Goal: Information Seeking & Learning: Learn about a topic

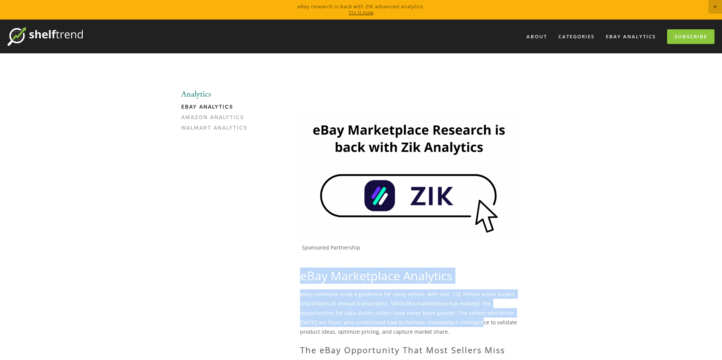
drag, startPoint x: 301, startPoint y: 278, endPoint x: 437, endPoint y: 320, distance: 142.8
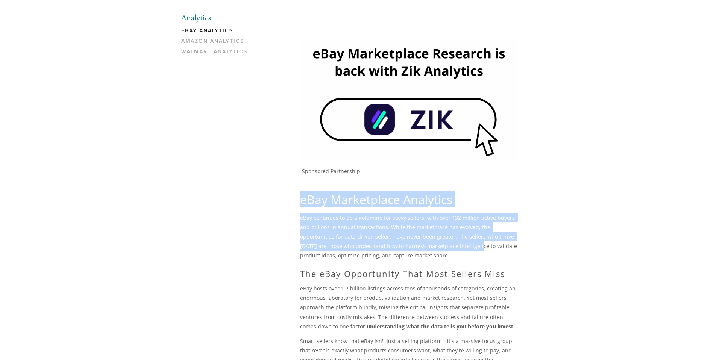
scroll to position [87, 0]
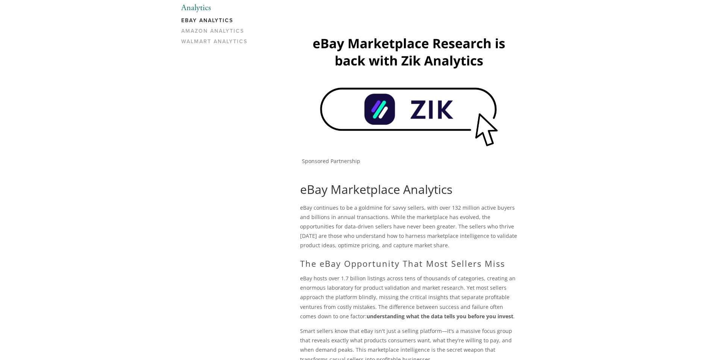
click at [446, 284] on p "eBay hosts over 1.7 billion listings across tens of thousands of categories, cr…" at bounding box center [408, 297] width 217 height 47
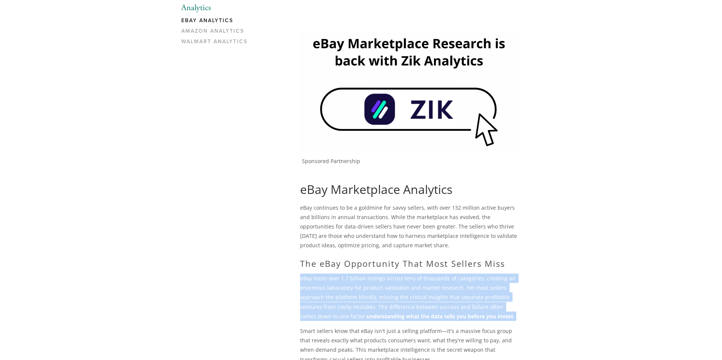
click at [446, 284] on p "eBay hosts over 1.7 billion listings across tens of thousands of categories, cr…" at bounding box center [408, 297] width 217 height 47
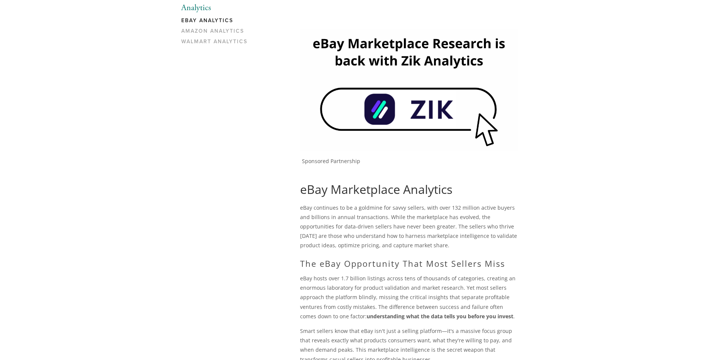
click at [457, 264] on h2 "The eBay Opportunity That Most Sellers Miss" at bounding box center [408, 264] width 217 height 10
click at [451, 234] on p "eBay continues to be a goldmine for savvy sellers, with over 132 million active…" at bounding box center [408, 226] width 217 height 47
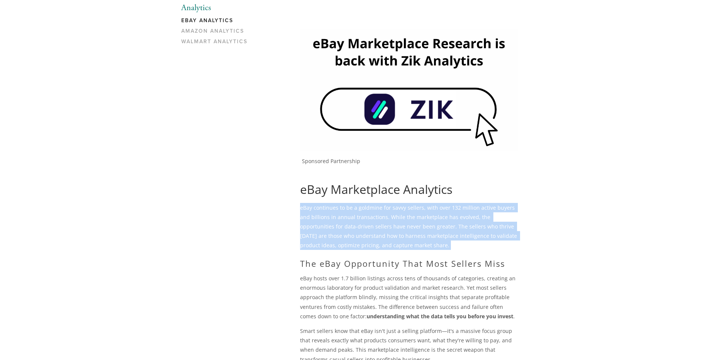
click at [451, 234] on p "eBay continues to be a goldmine for savvy sellers, with over 132 million active…" at bounding box center [408, 226] width 217 height 47
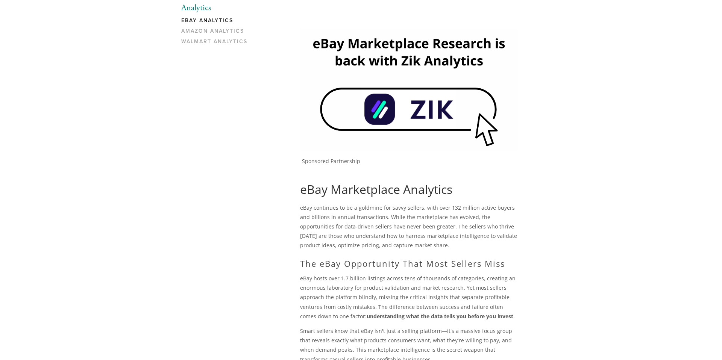
click at [454, 286] on p "eBay hosts over 1.7 billion listings across tens of thousands of categories, cr…" at bounding box center [408, 297] width 217 height 47
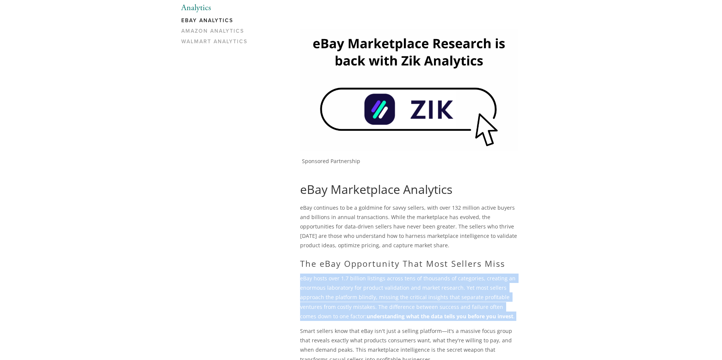
click at [454, 286] on p "eBay hosts over 1.7 billion listings across tens of thousands of categories, cr…" at bounding box center [408, 297] width 217 height 47
click at [432, 316] on strong "understanding what the data tells you before you invest" at bounding box center [440, 316] width 147 height 7
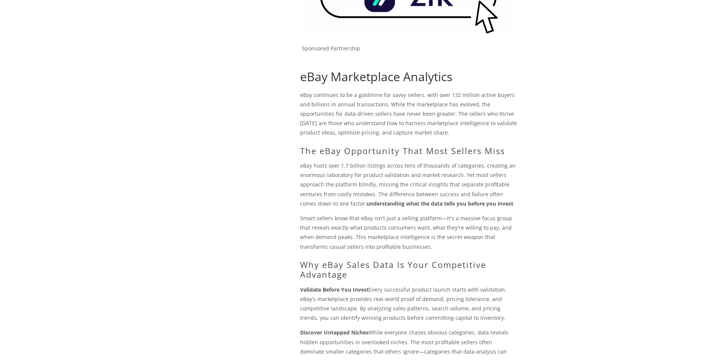
scroll to position [208, 0]
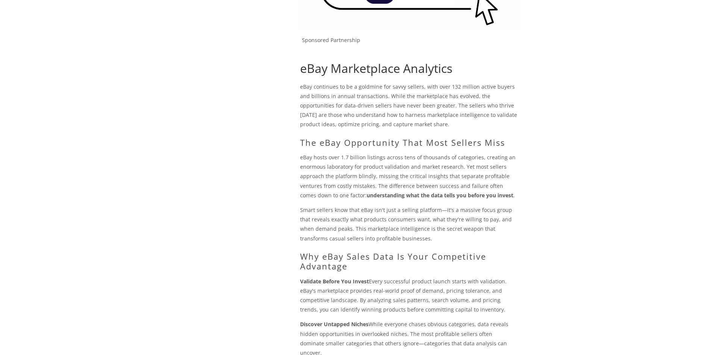
click at [402, 226] on p "Smart sellers know that eBay isn't just a selling platform—it's a massive focus…" at bounding box center [408, 224] width 217 height 38
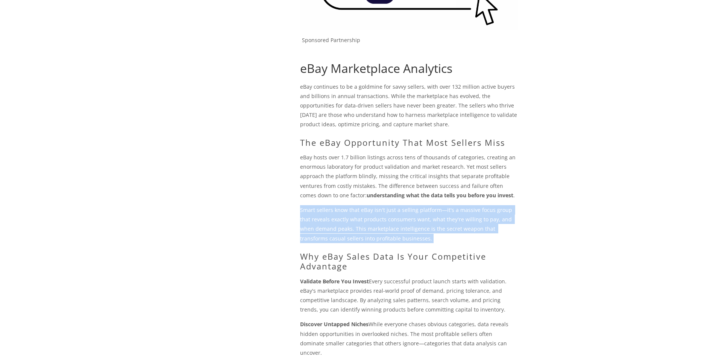
click at [402, 226] on p "Smart sellers know that eBay isn't just a selling platform—it's a massive focus…" at bounding box center [408, 224] width 217 height 38
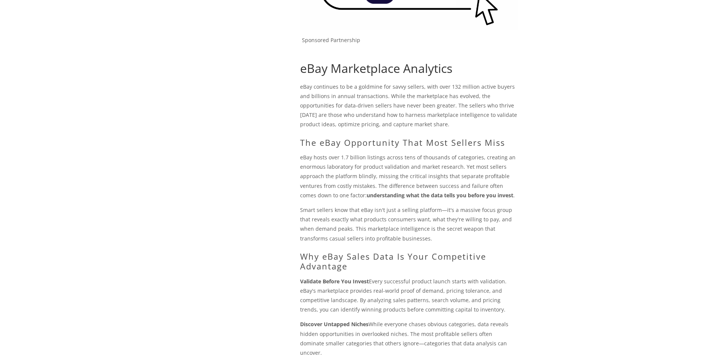
click at [410, 279] on p "Validate Before You Invest Every successful product launch starts with validati…" at bounding box center [408, 296] width 217 height 38
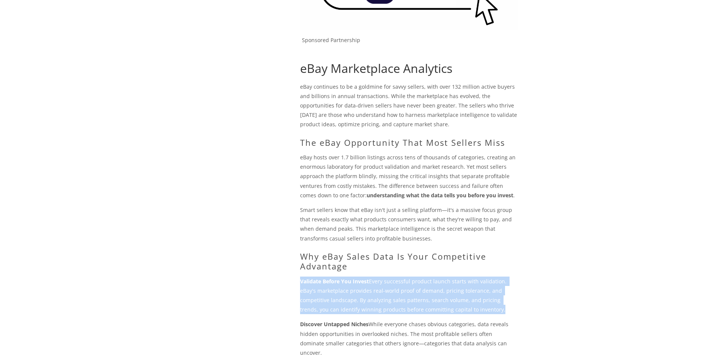
click at [410, 279] on p "Validate Before You Invest Every successful product launch starts with validati…" at bounding box center [408, 296] width 217 height 38
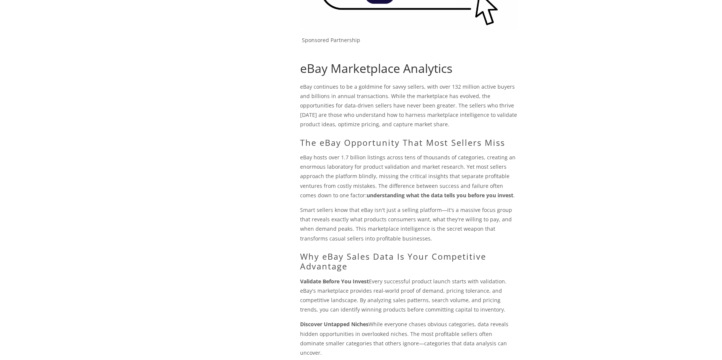
click at [408, 253] on h2 "Why eBay Sales Data Is Your Competitive Advantage" at bounding box center [408, 262] width 217 height 20
click at [418, 290] on p "Validate Before You Invest Every successful product launch starts with validati…" at bounding box center [408, 296] width 217 height 38
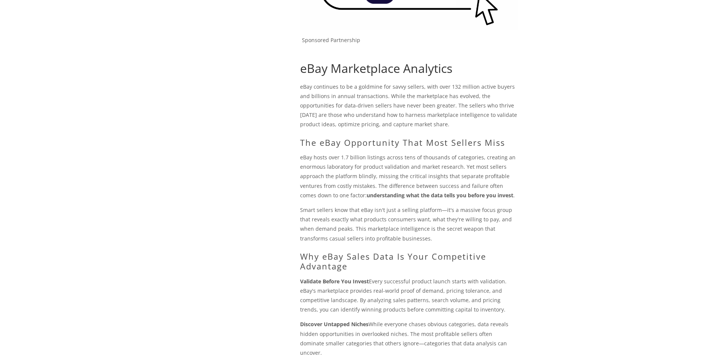
click at [431, 219] on p "Smart sellers know that eBay isn't just a selling platform—it's a massive focus…" at bounding box center [408, 224] width 217 height 38
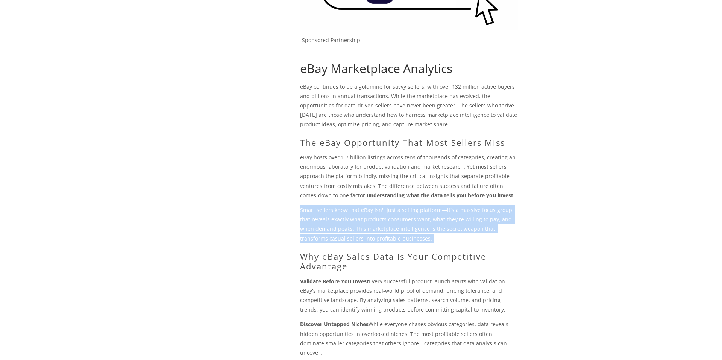
click at [431, 219] on p "Smart sellers know that eBay isn't just a selling platform—it's a massive focus…" at bounding box center [408, 224] width 217 height 38
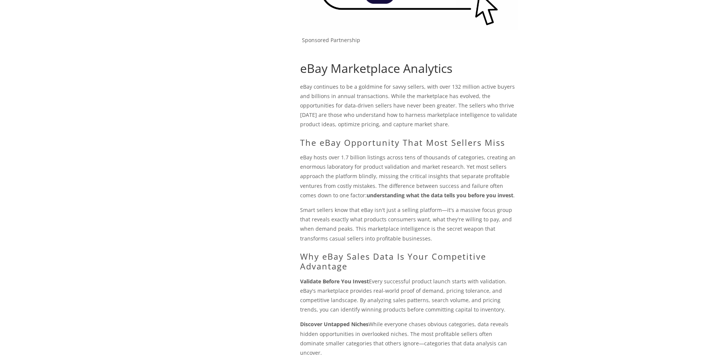
click at [435, 166] on p "eBay hosts over 1.7 billion listings across tens of thousands of categories, cr…" at bounding box center [408, 176] width 217 height 47
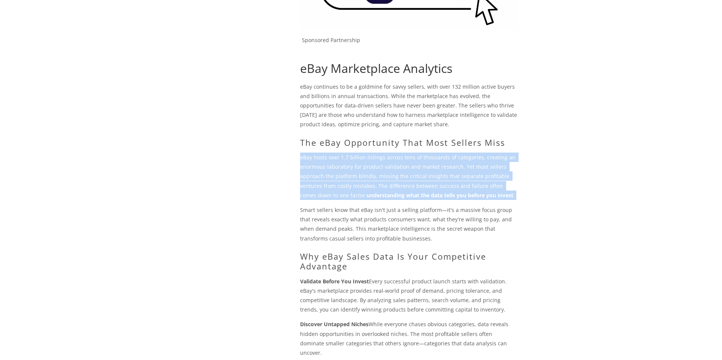
click at [435, 166] on p "eBay hosts over 1.7 billion listings across tens of thousands of categories, cr…" at bounding box center [408, 176] width 217 height 47
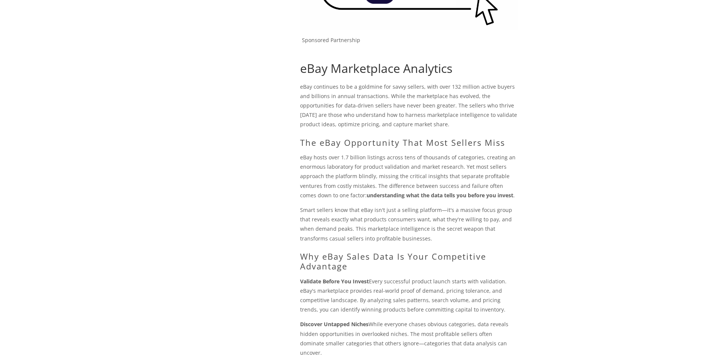
click at [446, 116] on p "eBay continues to be a goldmine for savvy sellers, with over 132 million active…" at bounding box center [408, 105] width 217 height 47
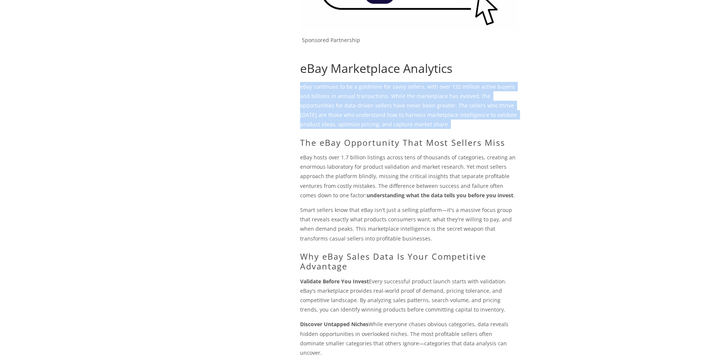
click at [446, 116] on p "eBay continues to be a goldmine for savvy sellers, with over 132 million active…" at bounding box center [408, 105] width 217 height 47
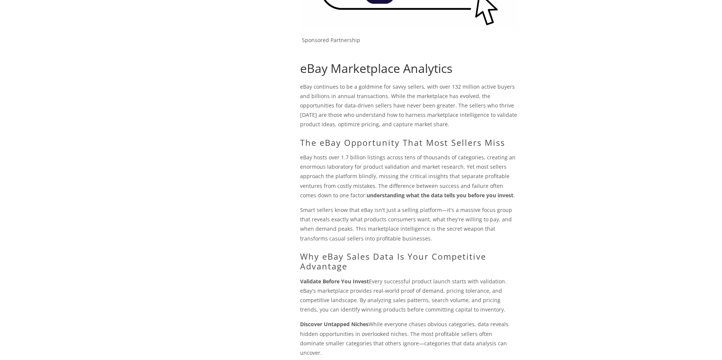
click at [448, 177] on p "eBay hosts over 1.7 billion listings across tens of thousands of categories, cr…" at bounding box center [408, 176] width 217 height 47
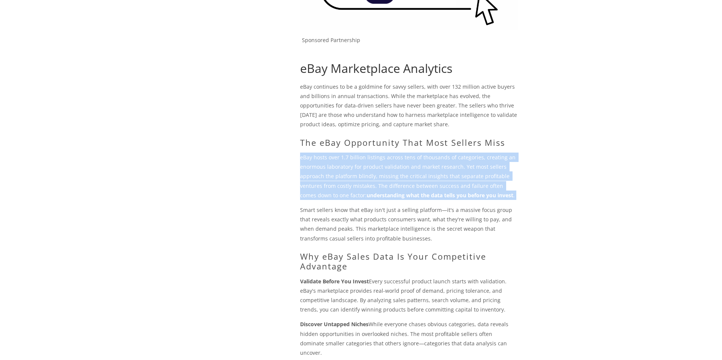
click at [448, 177] on p "eBay hosts over 1.7 billion listings across tens of thousands of categories, cr…" at bounding box center [408, 176] width 217 height 47
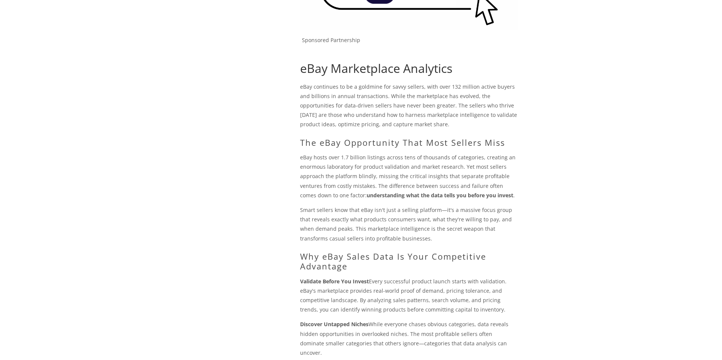
click at [421, 214] on p "Smart sellers know that eBay isn't just a selling platform—it's a massive focus…" at bounding box center [408, 224] width 217 height 38
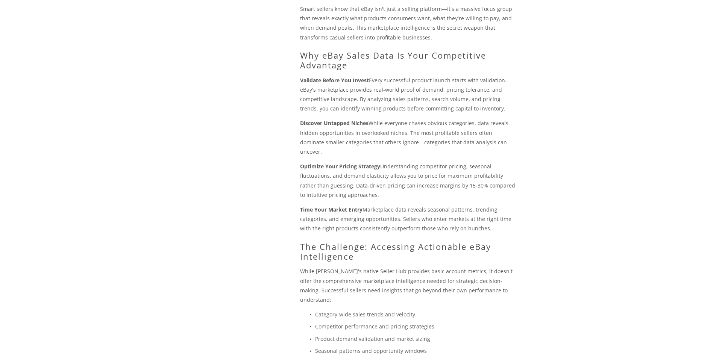
scroll to position [410, 0]
click at [416, 281] on p "While [PERSON_NAME]'s native Seller Hub provides basic account metrics, it does…" at bounding box center [408, 284] width 217 height 38
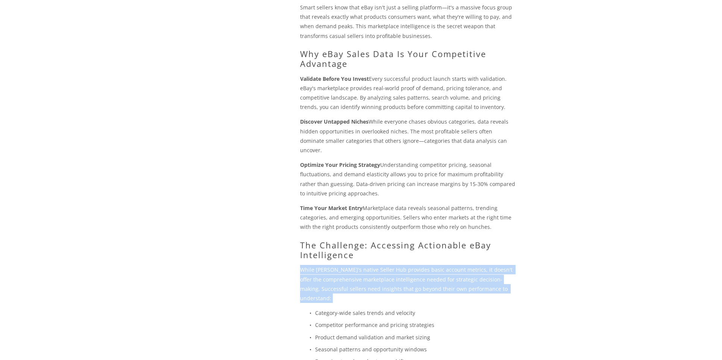
click at [416, 281] on p "While [PERSON_NAME]'s native Seller Hub provides basic account metrics, it does…" at bounding box center [408, 284] width 217 height 38
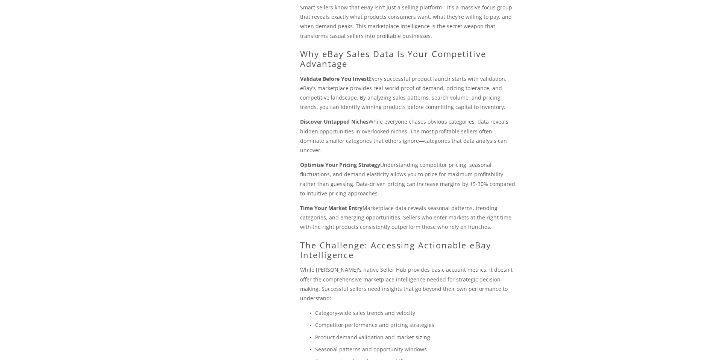
click at [408, 320] on p "Competitor performance and pricing strategies" at bounding box center [416, 324] width 202 height 9
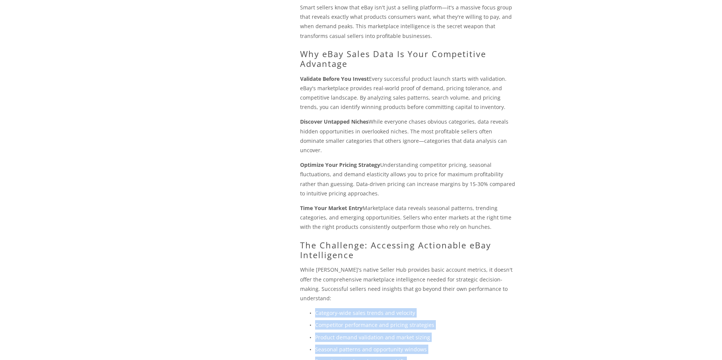
drag, startPoint x: 421, startPoint y: 345, endPoint x: 314, endPoint y: 292, distance: 118.9
click at [314, 308] on ul "Category-wide sales trends and velocity Competitor performance and pricing stra…" at bounding box center [408, 337] width 217 height 58
click at [315, 308] on p "Category-wide sales trends and velocity" at bounding box center [416, 312] width 202 height 9
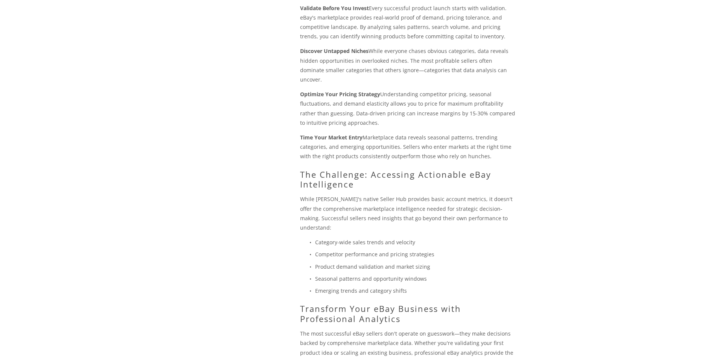
scroll to position [490, 0]
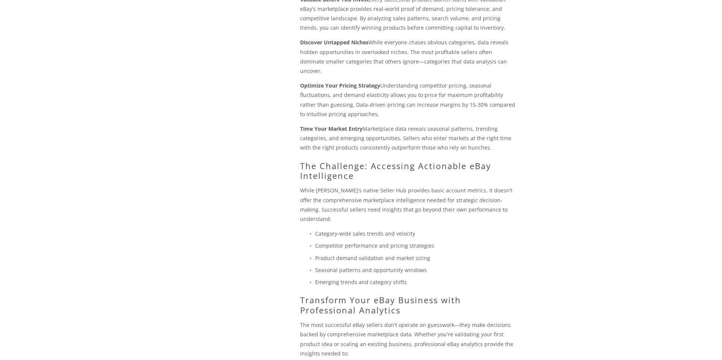
click at [360, 320] on p "The most successful eBay sellers don't operate on guesswork—they make decisions…" at bounding box center [408, 339] width 217 height 38
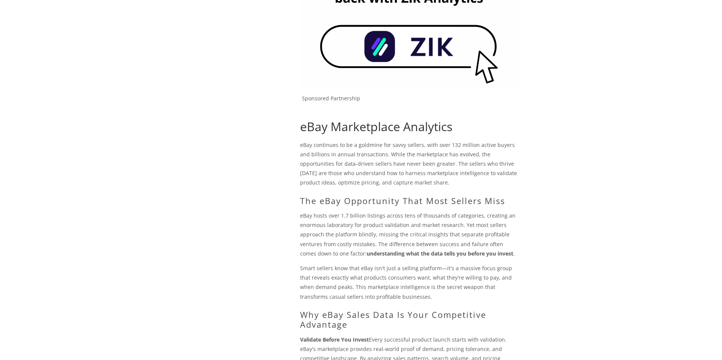
scroll to position [0, 0]
